Goal: Transaction & Acquisition: Purchase product/service

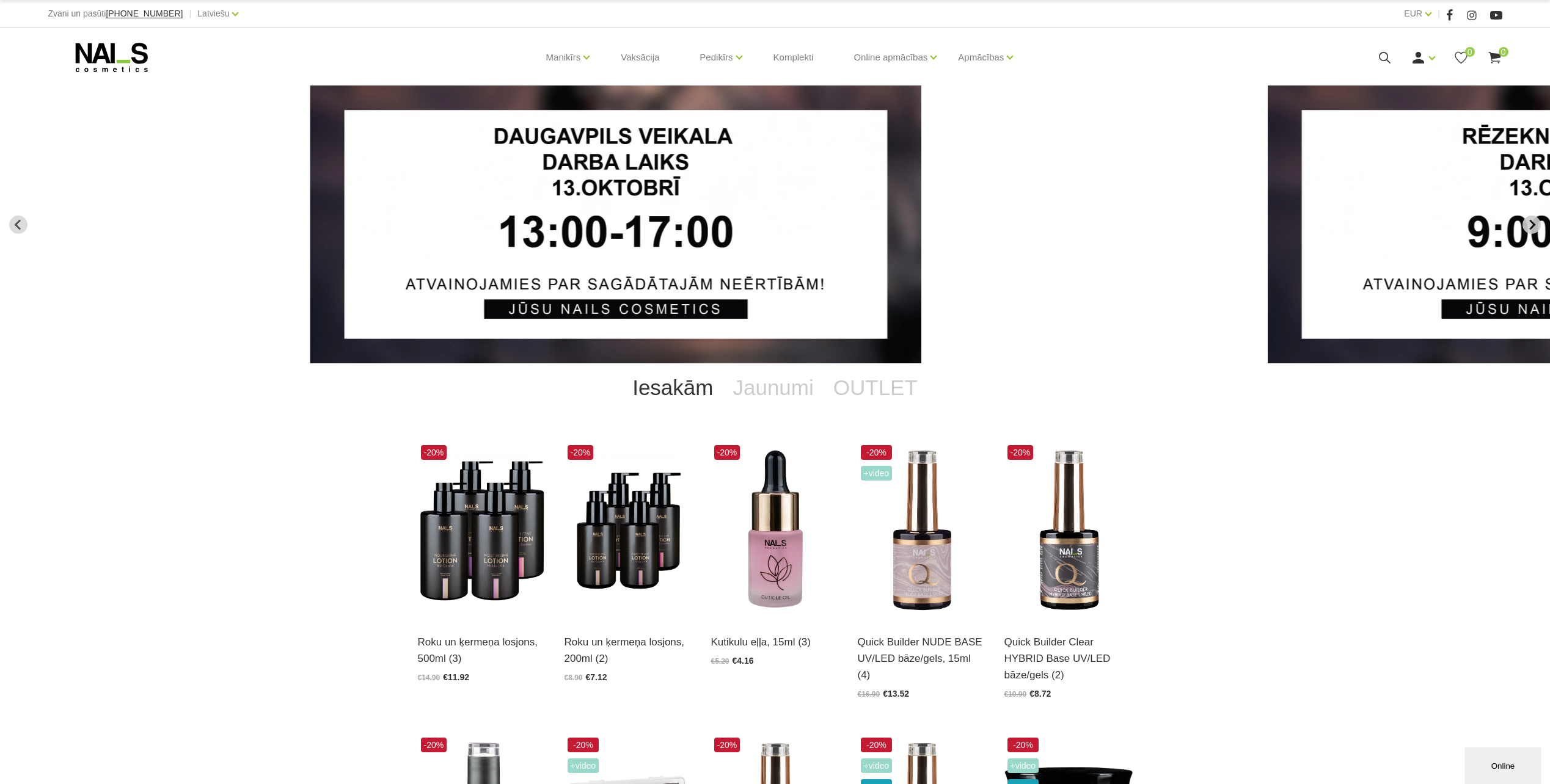
click at [1533, 228] on icon "Next slide" at bounding box center [1531, 224] width 11 height 11
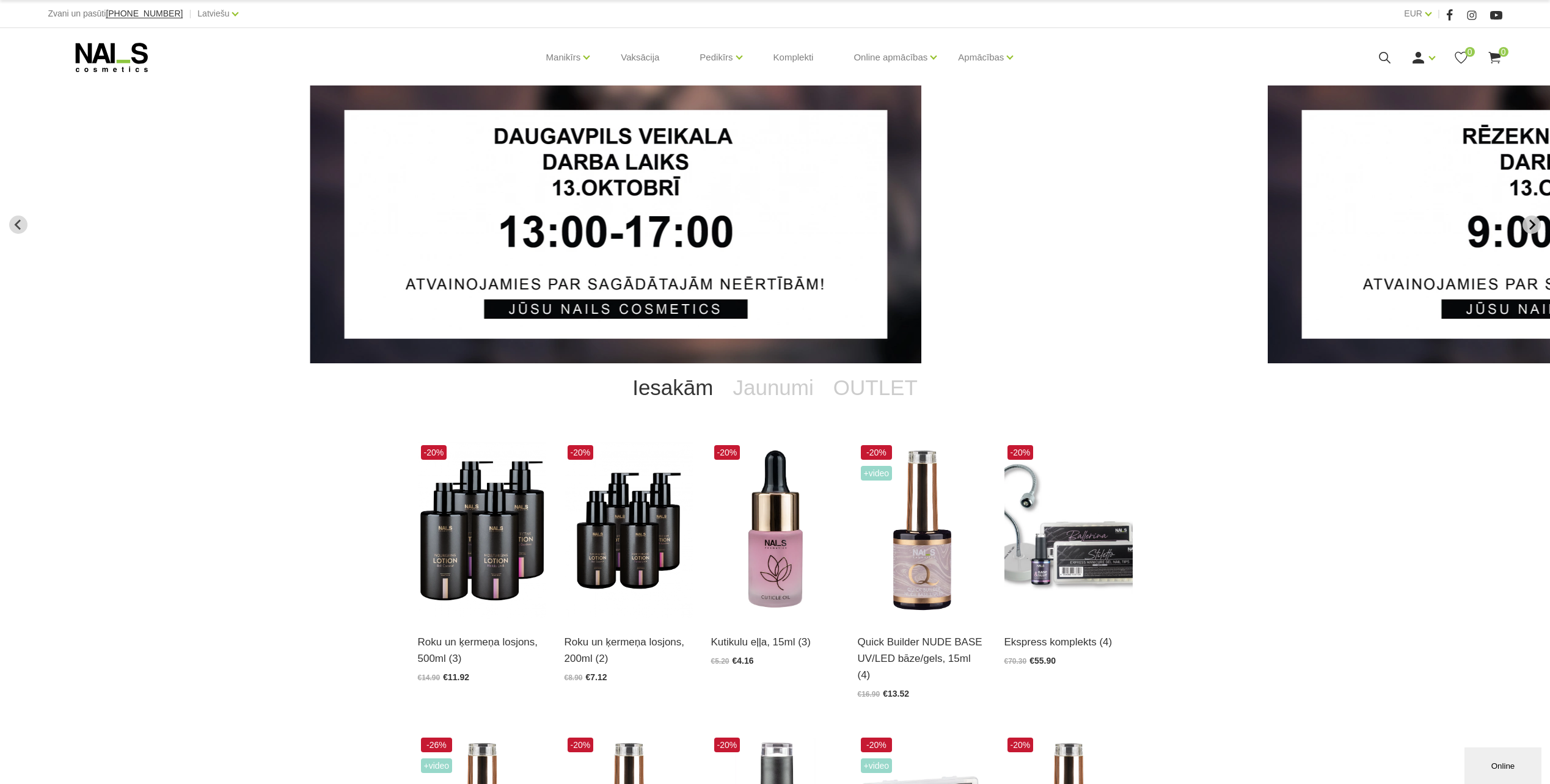
click at [1524, 219] on button "Next slide" at bounding box center [1531, 225] width 18 height 18
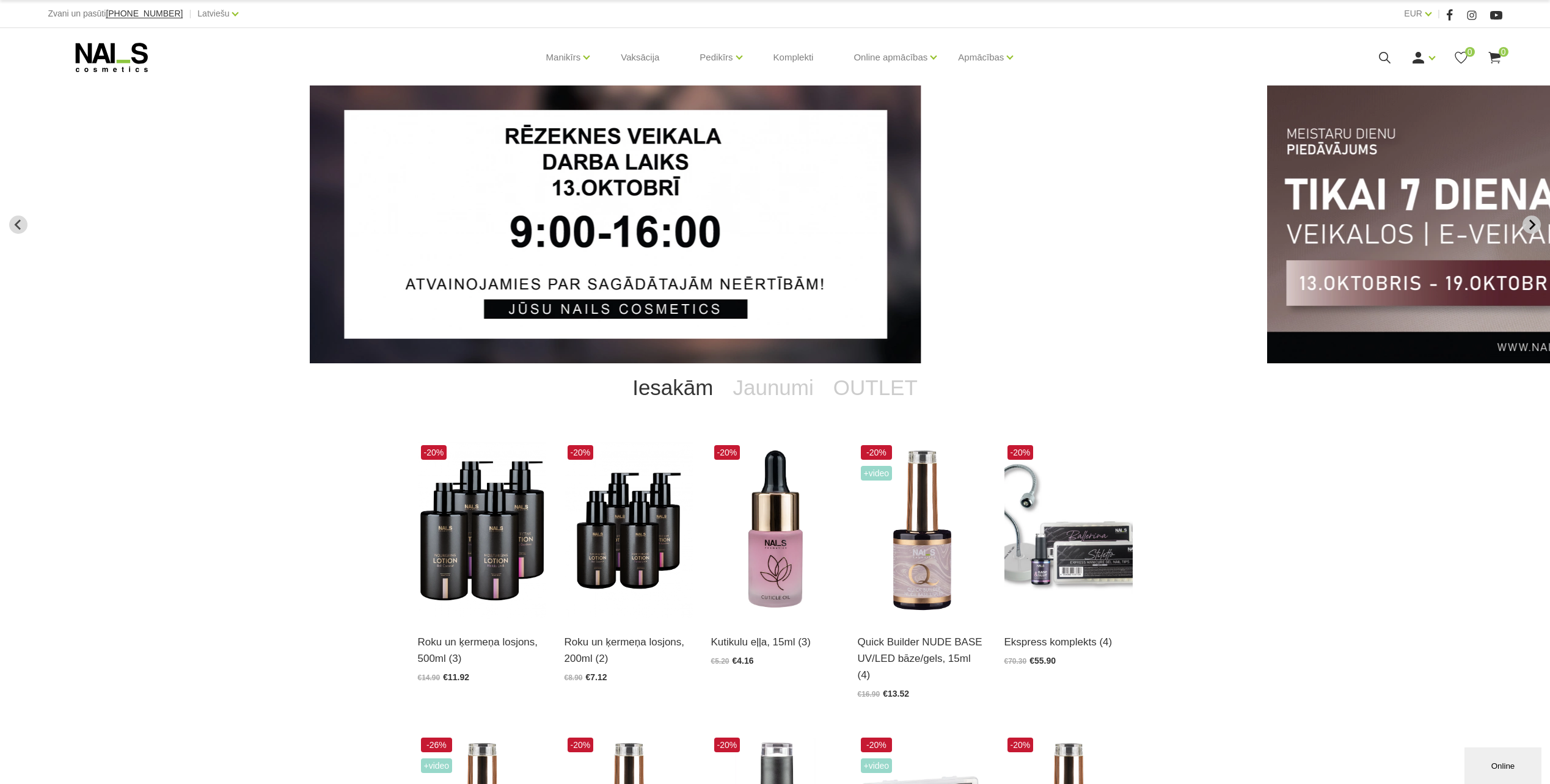
click at [1527, 222] on icon "Next slide" at bounding box center [1531, 224] width 11 height 11
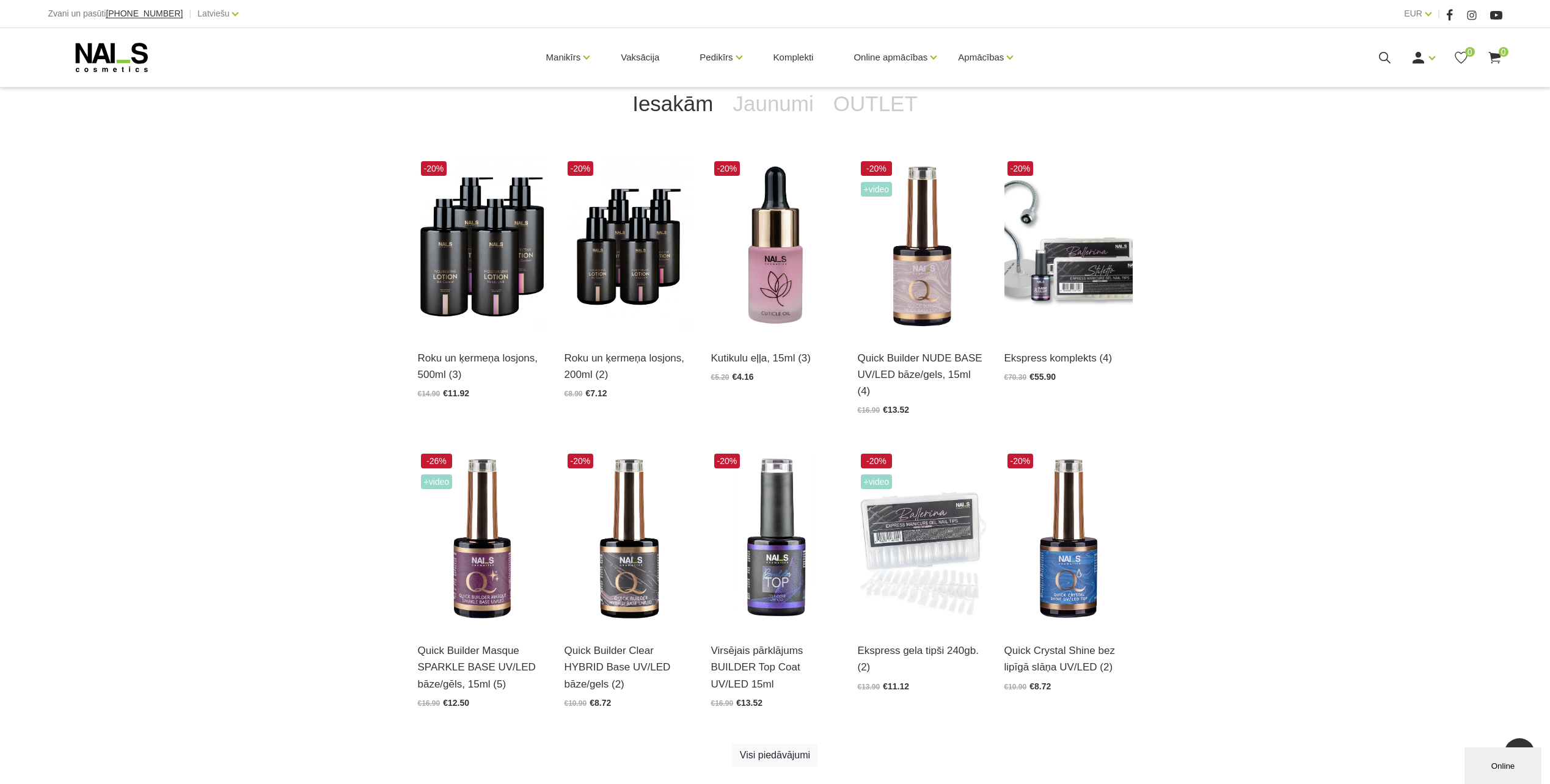
scroll to position [305, 0]
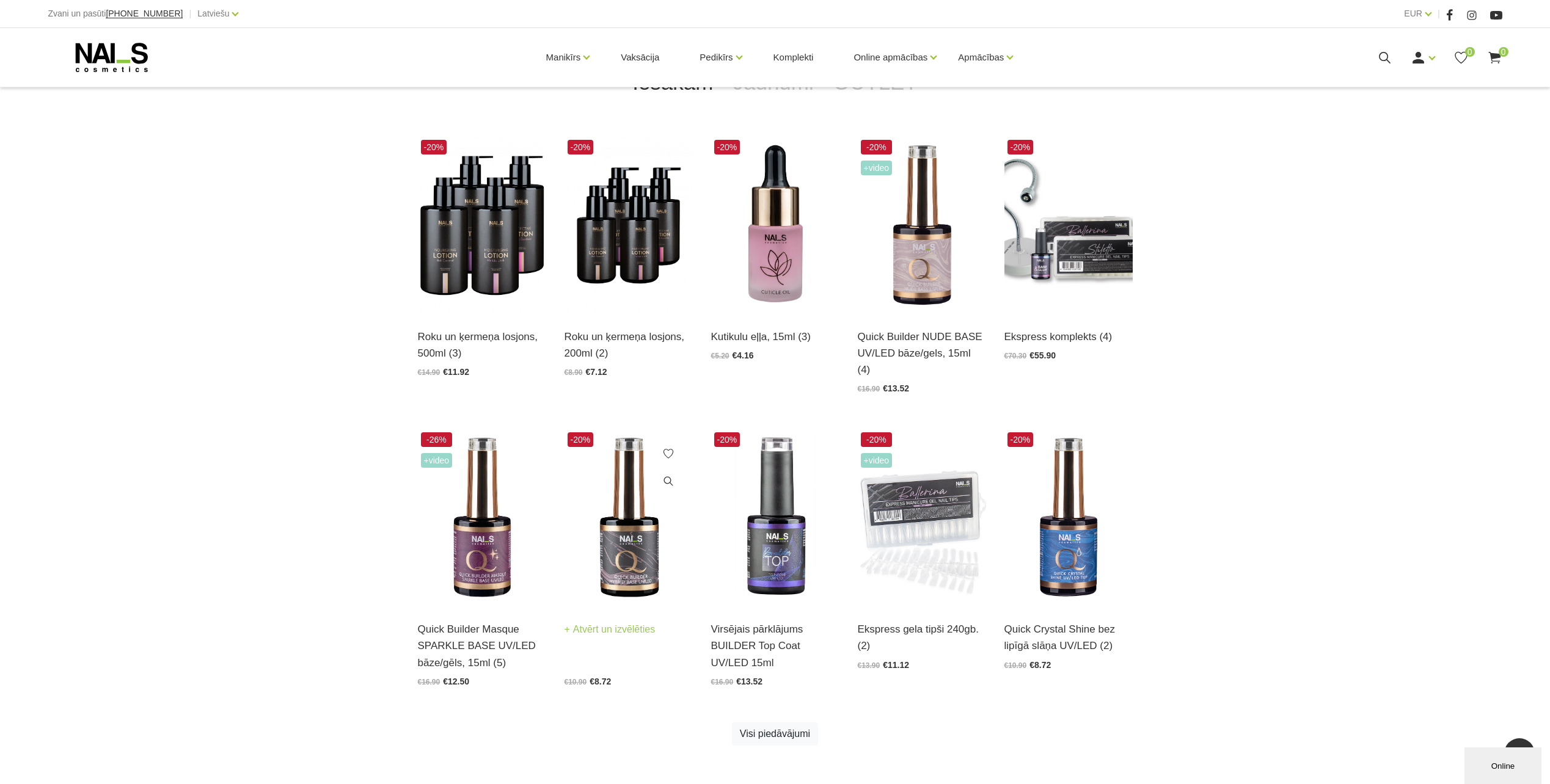
click at [621, 486] on img at bounding box center [629, 517] width 129 height 176
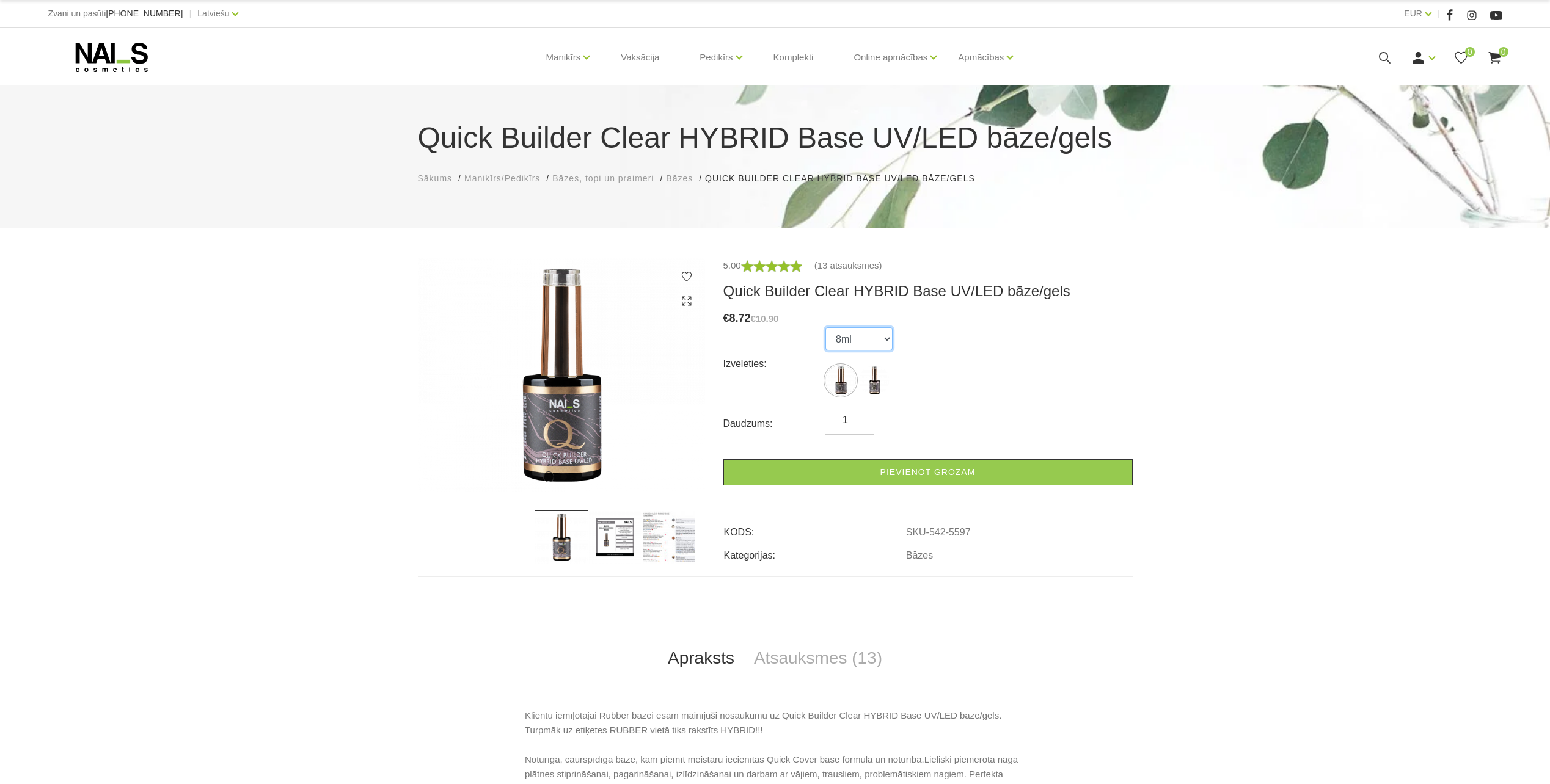
click at [855, 344] on select "8ml 15ml" at bounding box center [859, 339] width 67 height 23
select select "5598"
click at [825, 327] on select "8ml 15ml" at bounding box center [859, 339] width 67 height 23
click at [117, 49] on icon at bounding box center [112, 57] width 129 height 30
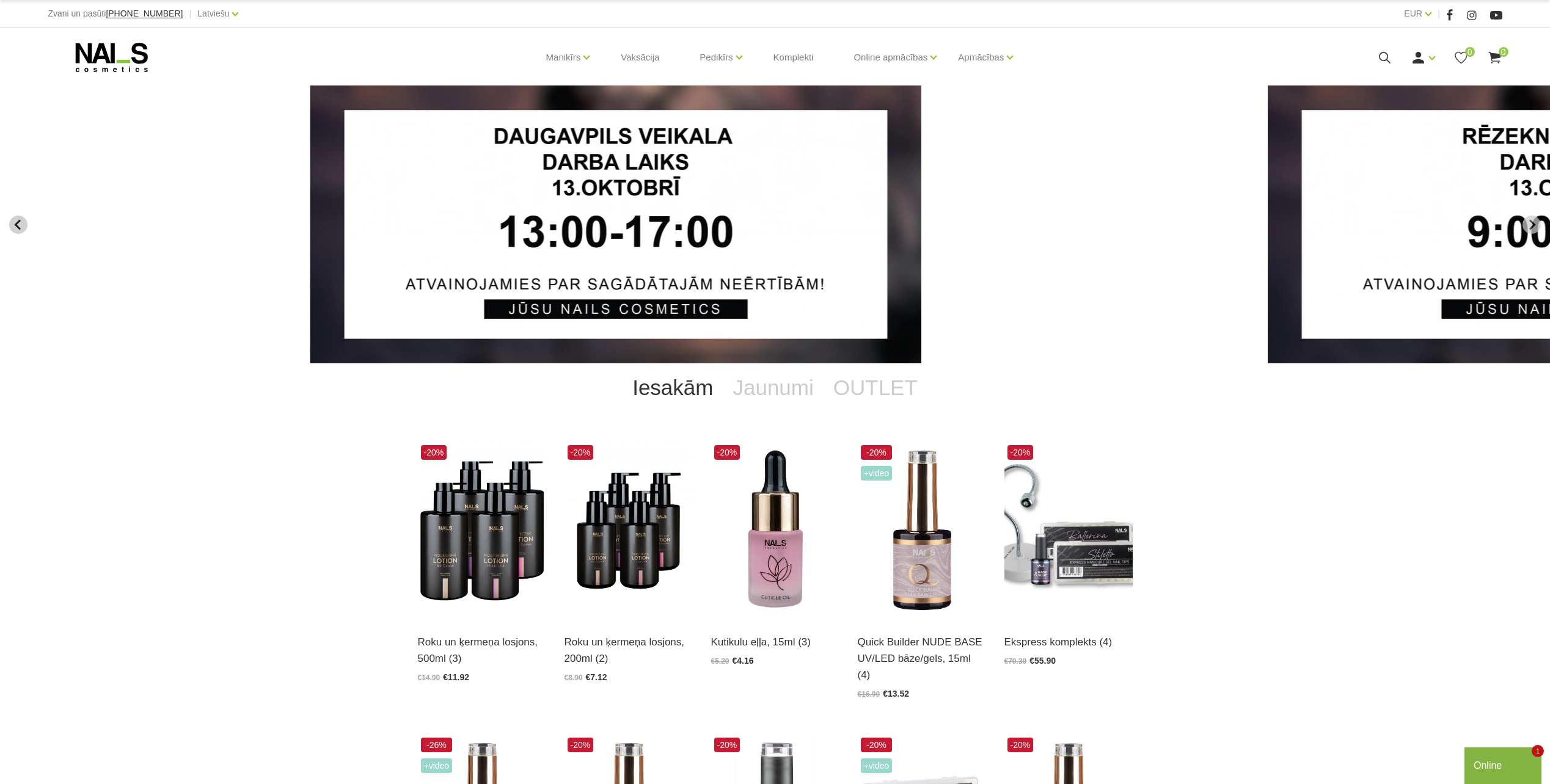
click at [11, 219] on button "Go to last slide" at bounding box center [18, 225] width 18 height 18
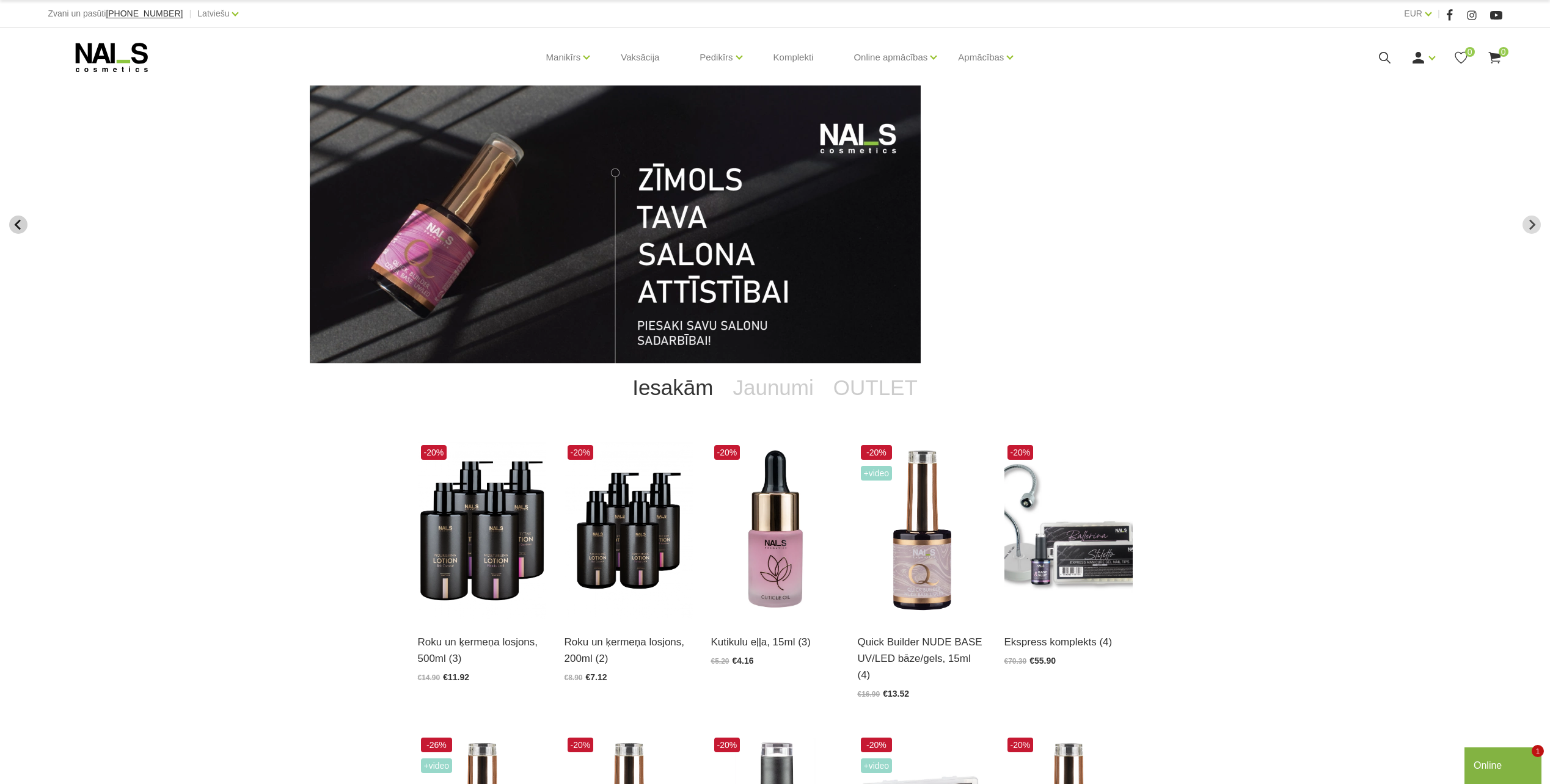
click at [11, 219] on button "Go to last slide" at bounding box center [18, 225] width 18 height 18
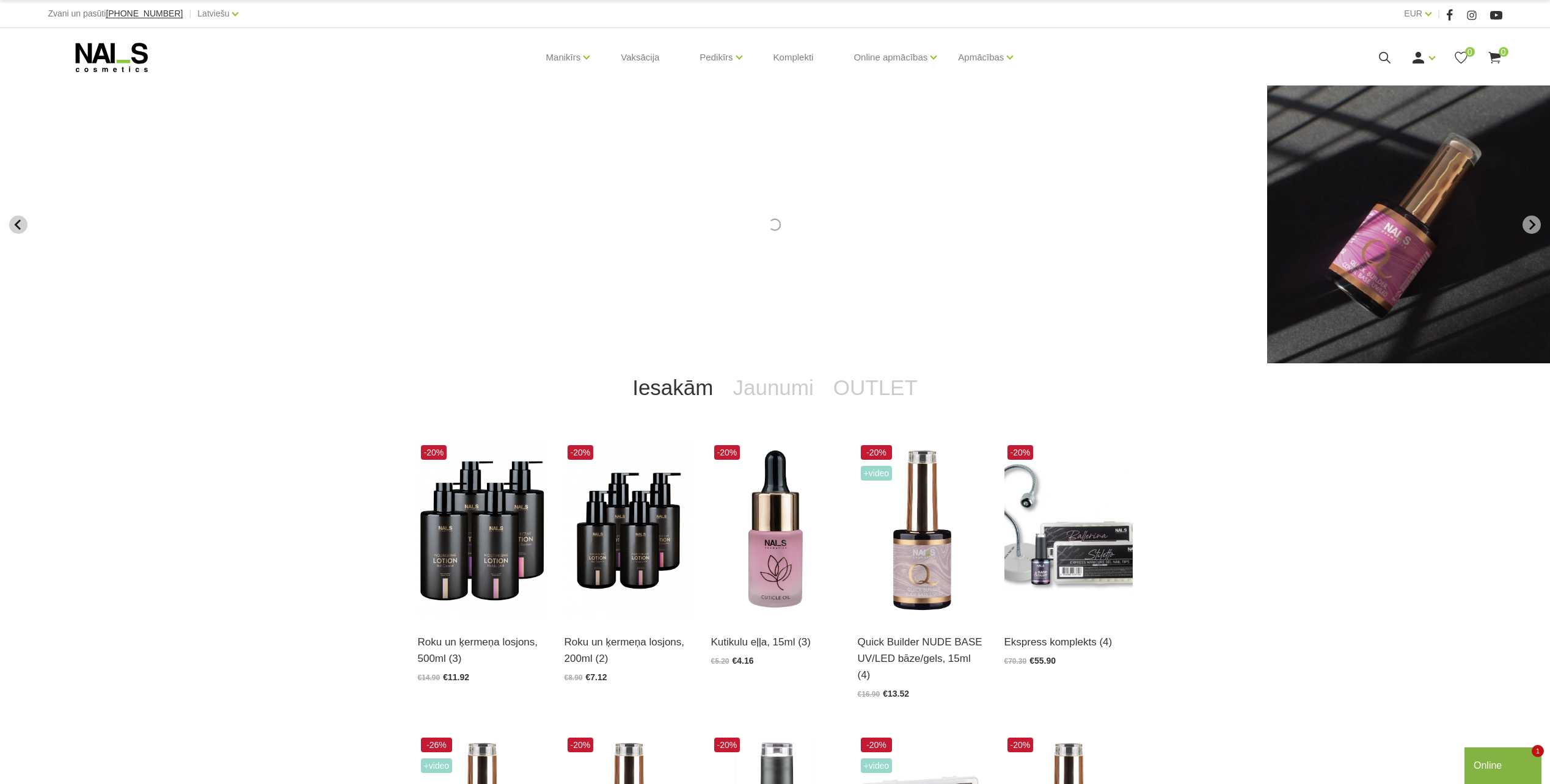
click at [11, 219] on button "Previous slide" at bounding box center [18, 225] width 18 height 18
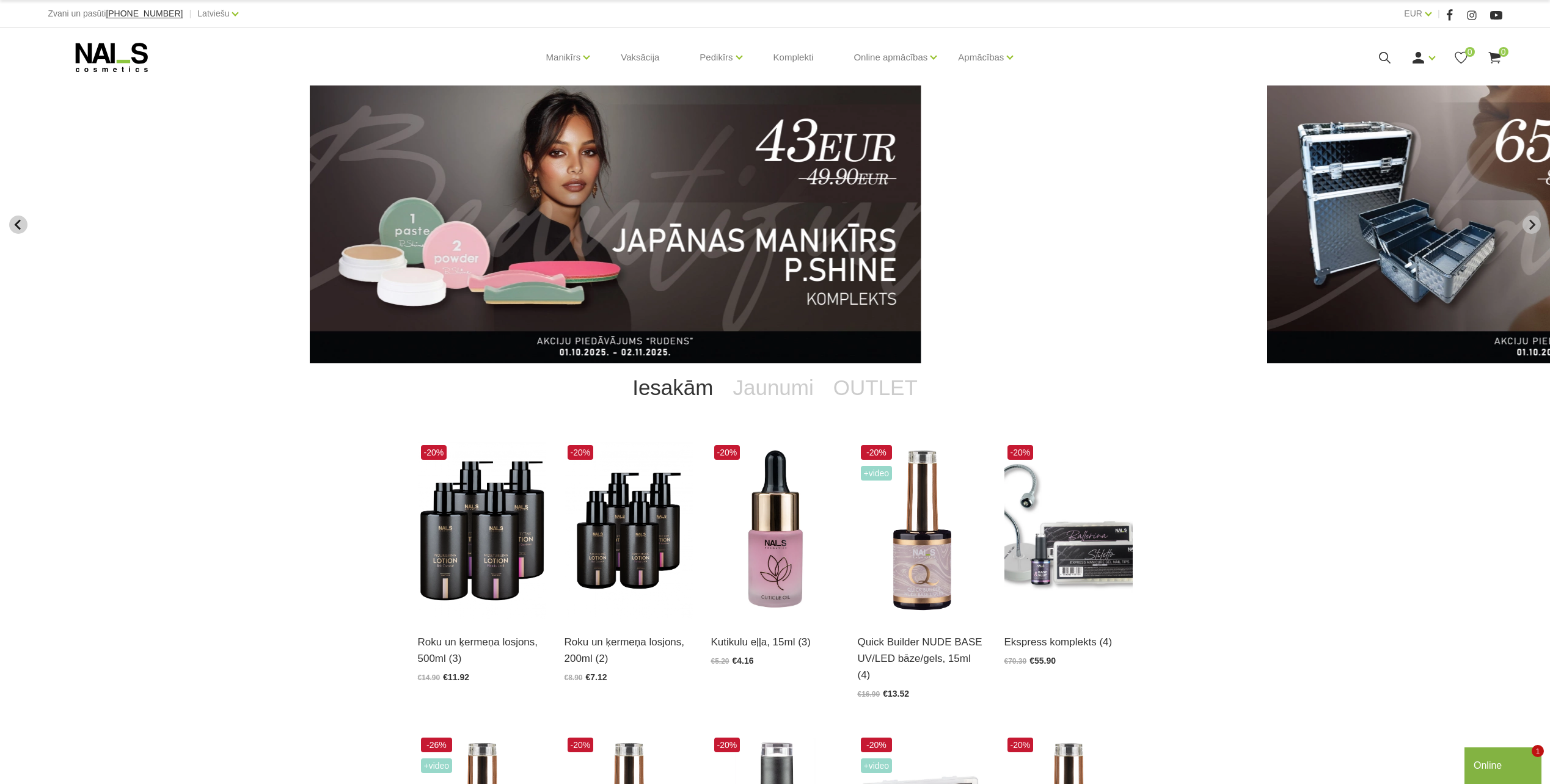
click at [11, 219] on button "Previous slide" at bounding box center [18, 225] width 18 height 18
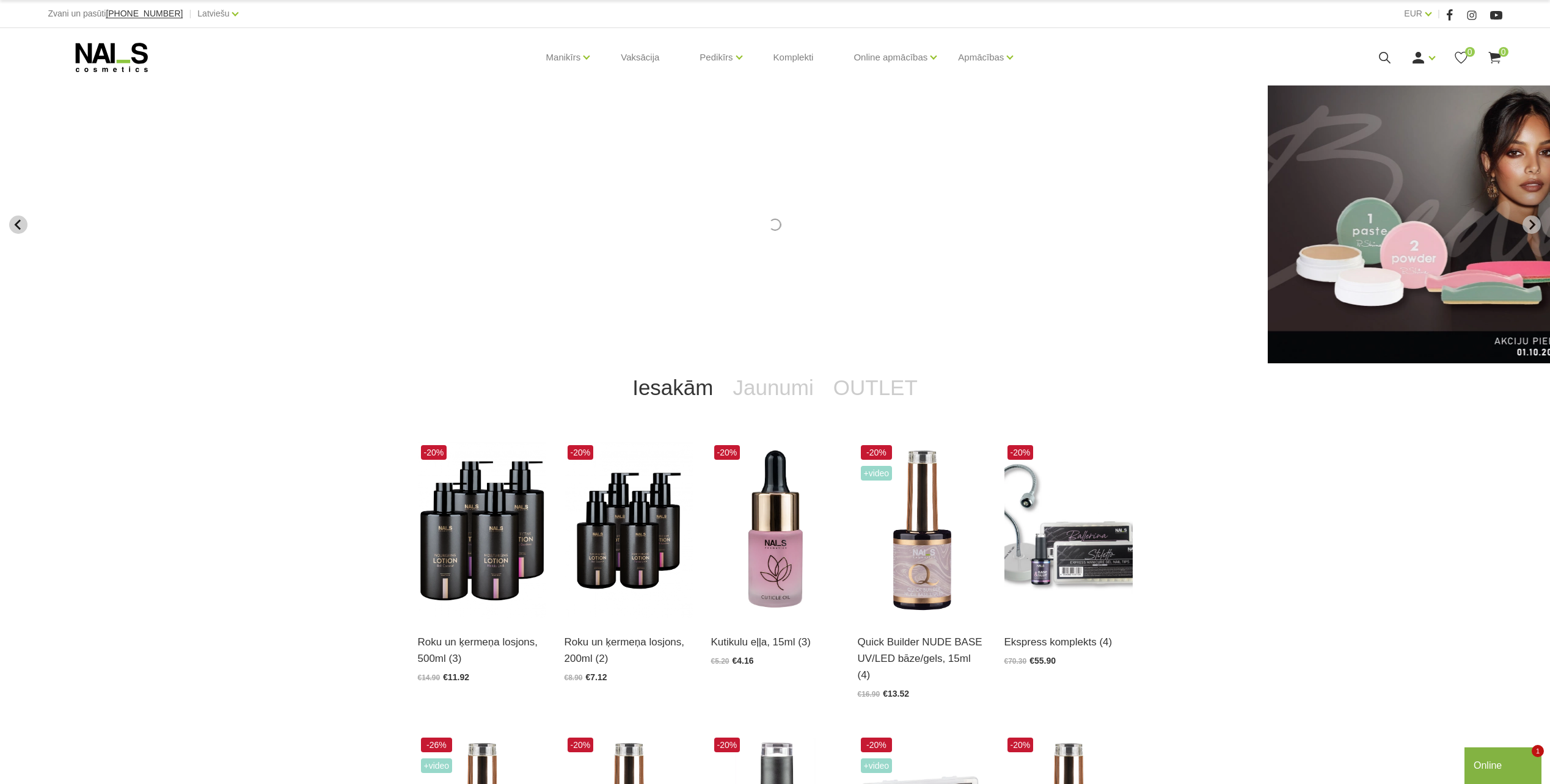
click at [11, 219] on button "Previous slide" at bounding box center [18, 225] width 18 height 18
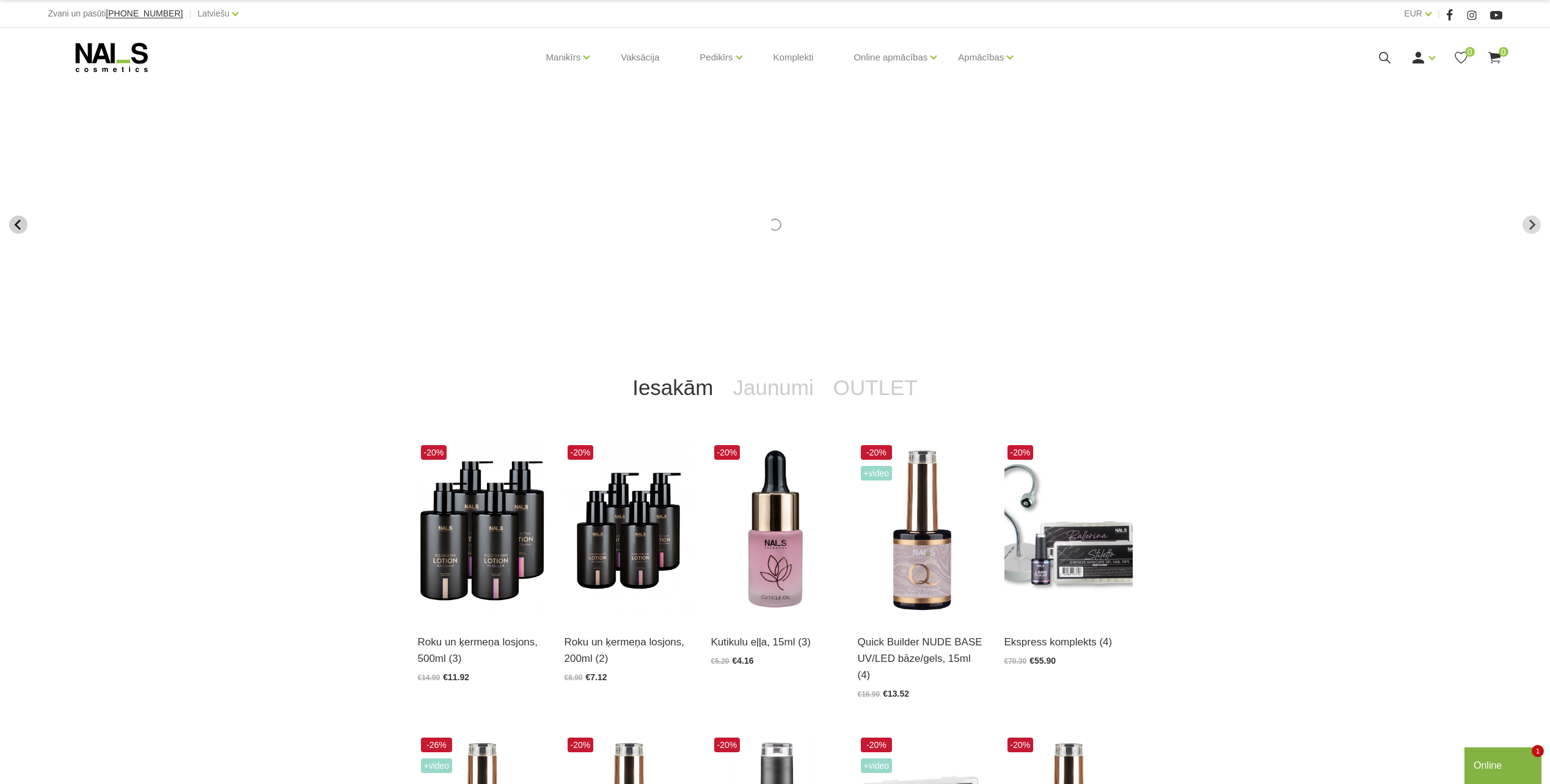
click at [11, 219] on button "Previous slide" at bounding box center [18, 225] width 18 height 18
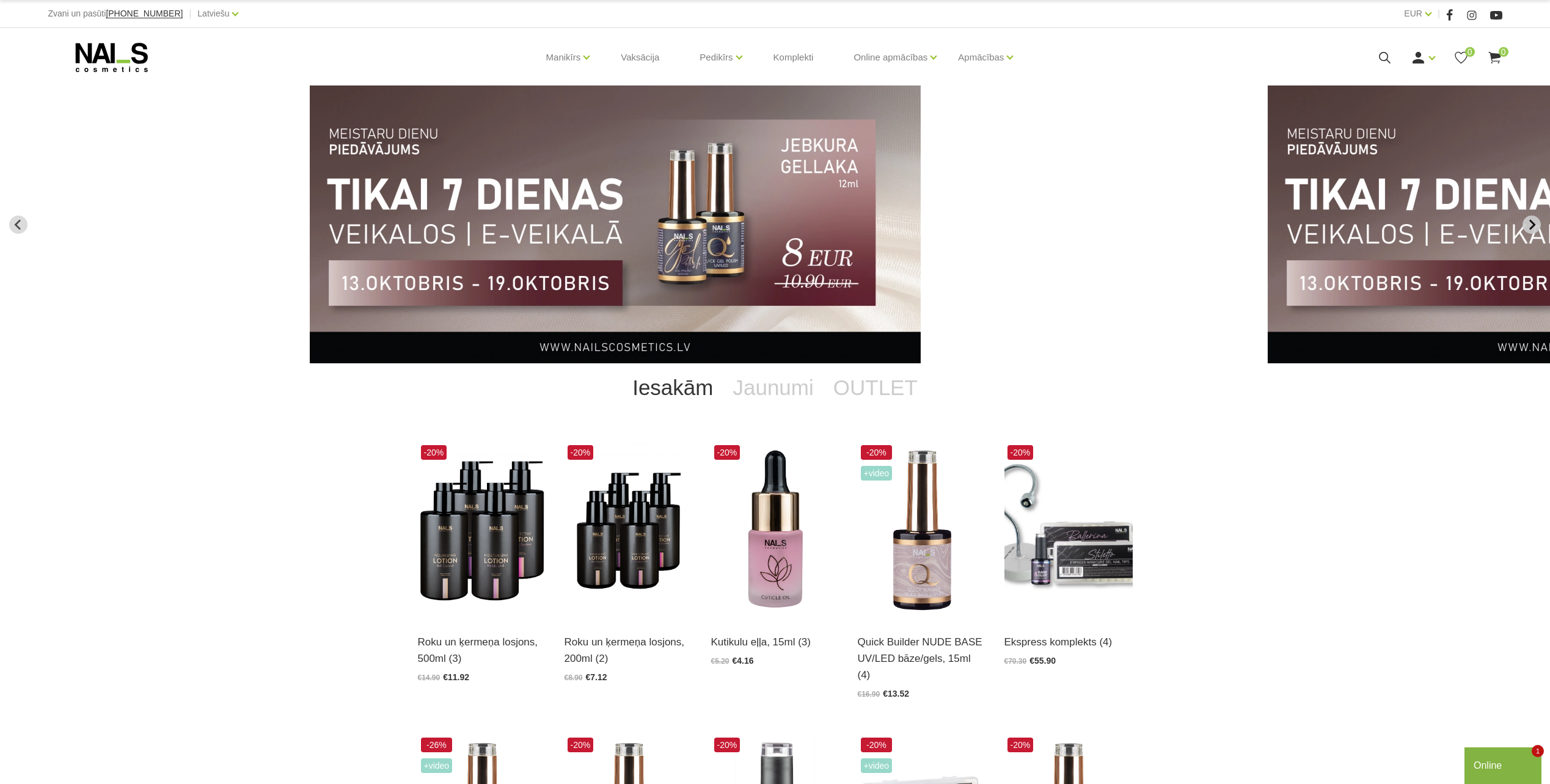
click at [1527, 225] on icon "Next slide" at bounding box center [1531, 224] width 11 height 11
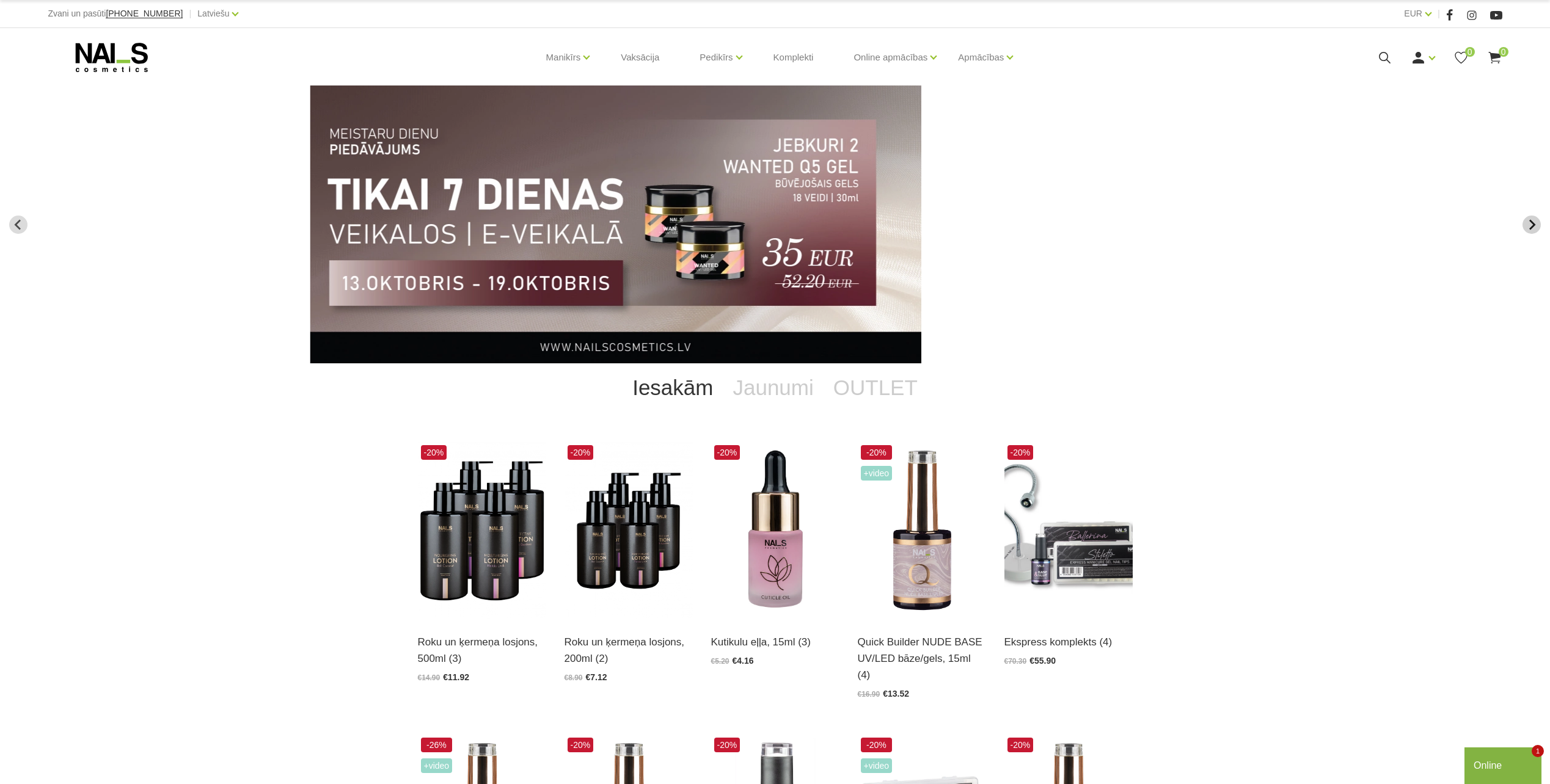
click at [1527, 225] on icon "Next slide" at bounding box center [1531, 224] width 11 height 11
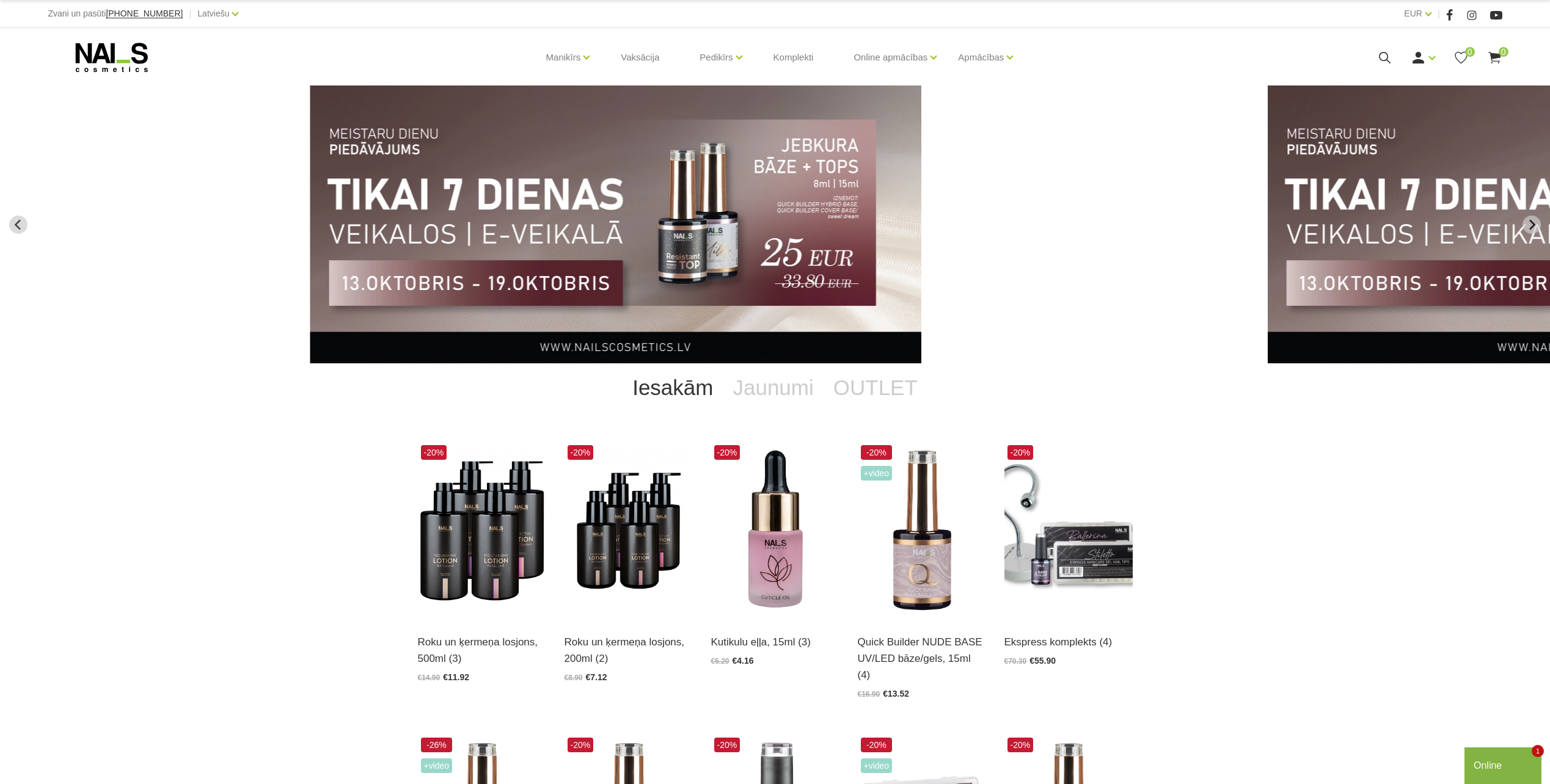
click at [809, 181] on img "6 of 13" at bounding box center [615, 224] width 611 height 278
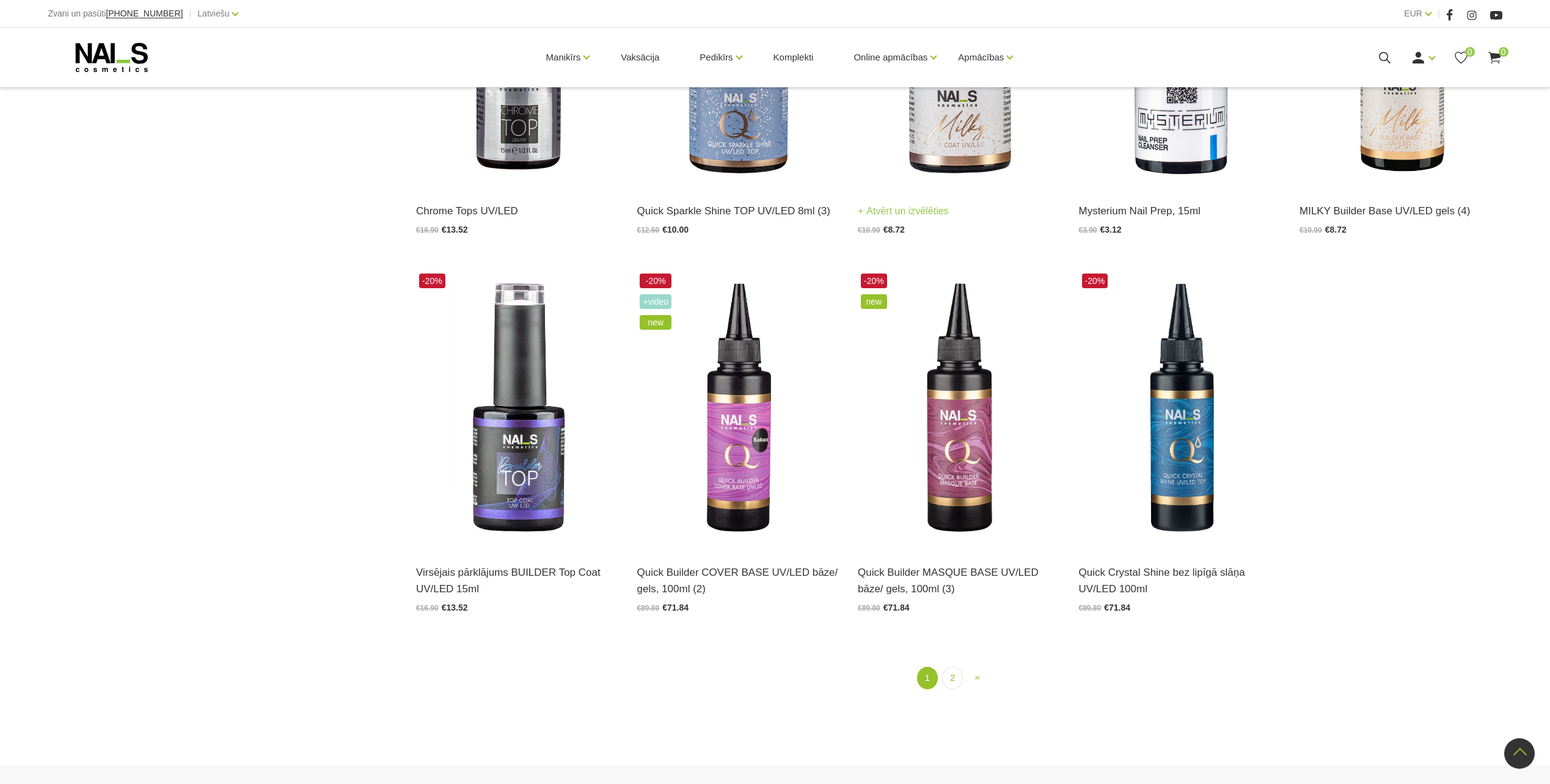
scroll to position [1587, 0]
